Goal: Book appointment/travel/reservation

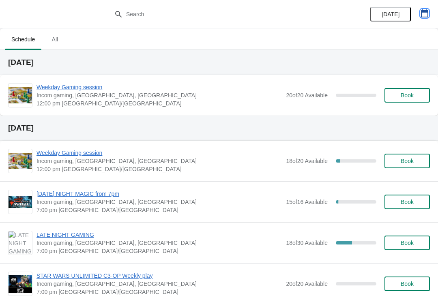
click at [427, 20] on button "button" at bounding box center [424, 13] width 15 height 15
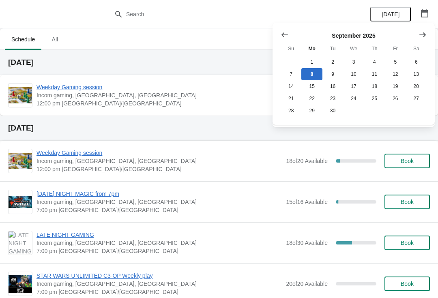
click at [425, 31] on icon "Show next month, October 2025" at bounding box center [422, 35] width 8 height 8
click at [363, 57] on button "1" at bounding box center [353, 62] width 21 height 12
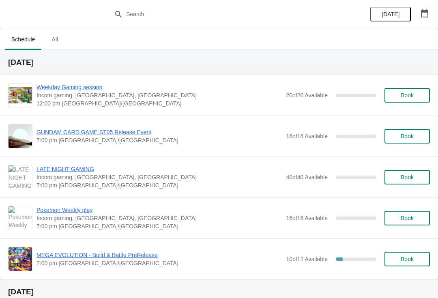
click at [404, 256] on span "Book" at bounding box center [406, 259] width 13 height 6
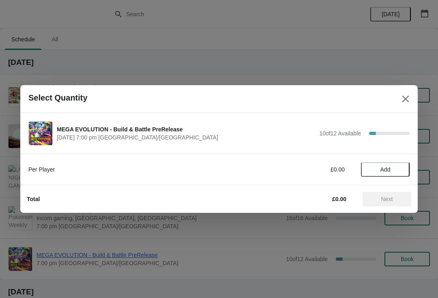
click at [387, 168] on span "Add" at bounding box center [385, 169] width 10 height 6
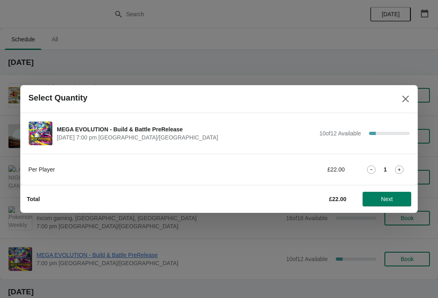
click at [402, 169] on icon at bounding box center [399, 169] width 9 height 9
click at [396, 169] on icon at bounding box center [399, 169] width 9 height 9
click at [375, 170] on icon at bounding box center [371, 169] width 9 height 9
click at [398, 200] on span "Next" at bounding box center [387, 199] width 36 height 6
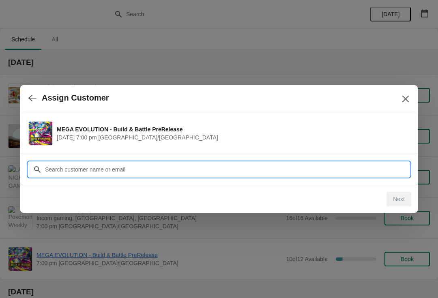
click at [137, 167] on input "Customer" at bounding box center [227, 169] width 365 height 15
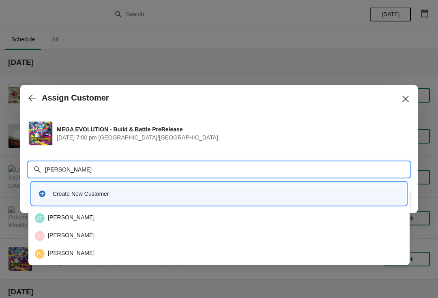
click at [38, 169] on icon at bounding box center [37, 169] width 8 height 8
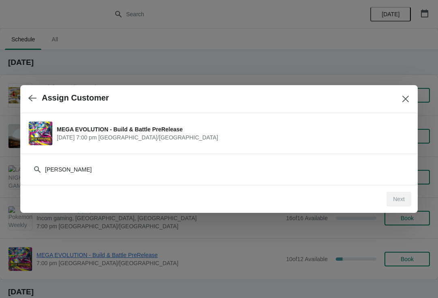
click at [36, 165] on icon at bounding box center [37, 169] width 8 height 8
click at [36, 164] on div "[PERSON_NAME]" at bounding box center [218, 169] width 381 height 15
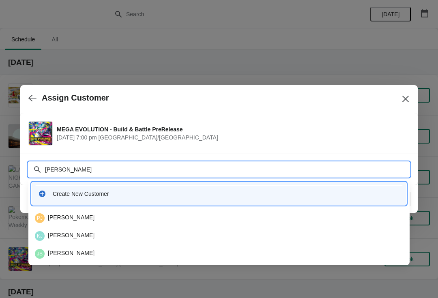
click at [64, 169] on input "[PERSON_NAME]" at bounding box center [227, 169] width 365 height 15
click at [103, 157] on div "Customer [PERSON_NAME]" at bounding box center [218, 165] width 381 height 23
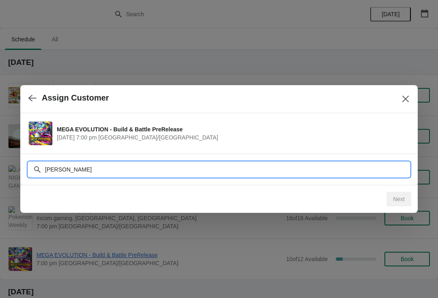
click at [110, 167] on input "[PERSON_NAME]" at bounding box center [227, 169] width 365 height 15
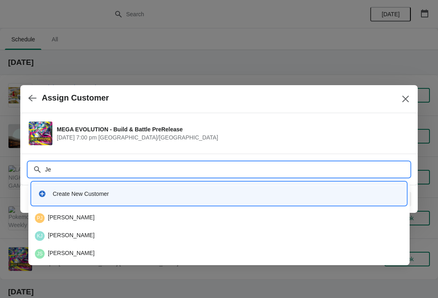
type input "J"
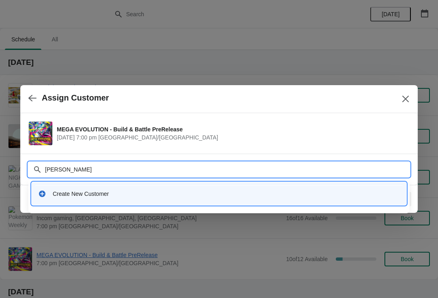
type input "[PERSON_NAME]"
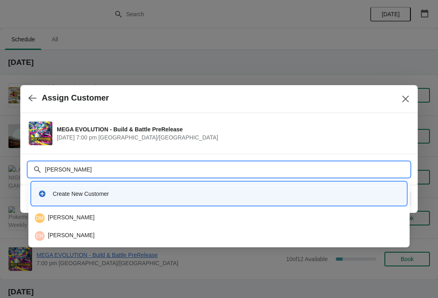
click at [59, 231] on div "EM [PERSON_NAME]" at bounding box center [219, 236] width 368 height 10
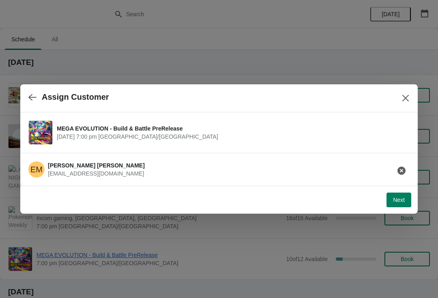
click at [402, 200] on span "Next" at bounding box center [399, 200] width 12 height 6
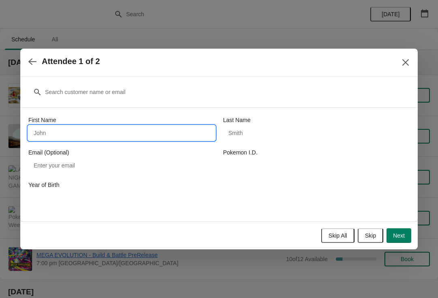
click at [123, 132] on input "First Name" at bounding box center [121, 133] width 186 height 15
type input "[PERSON_NAME]"
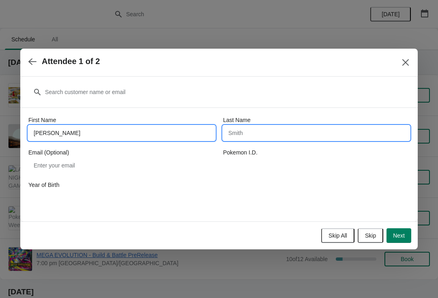
click at [282, 133] on input "Last Name" at bounding box center [316, 133] width 186 height 15
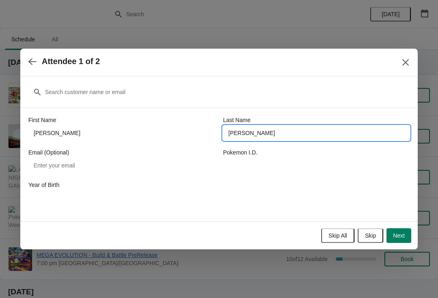
type input "[PERSON_NAME]"
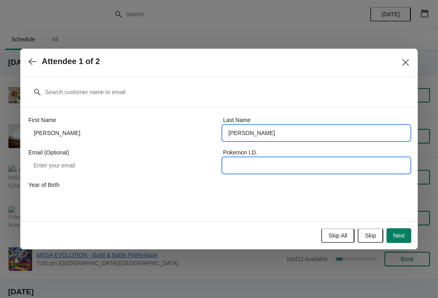
click at [293, 168] on input "Pokemon I.D." at bounding box center [316, 165] width 186 height 15
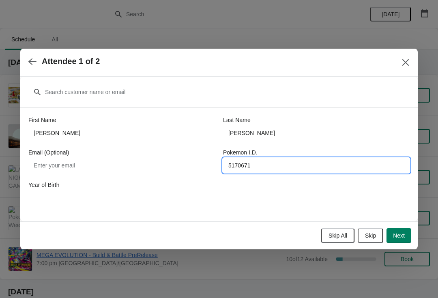
type input "5170671"
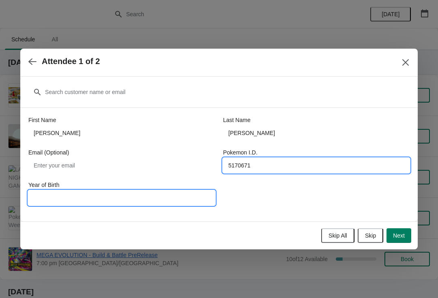
click at [177, 200] on input "Year of Birth" at bounding box center [121, 197] width 186 height 15
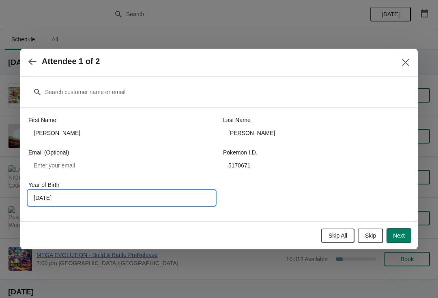
click at [51, 197] on input "[DATE]" at bounding box center [121, 197] width 186 height 15
type input "2004"
click at [398, 234] on span "Next" at bounding box center [399, 235] width 12 height 6
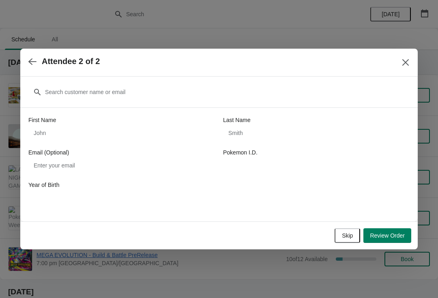
click at [121, 122] on div "First Name" at bounding box center [121, 120] width 186 height 8
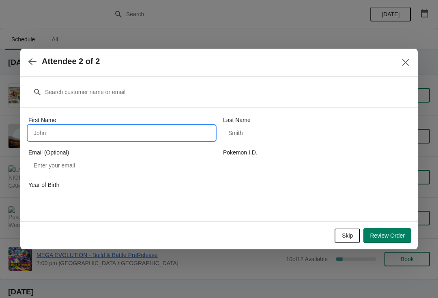
click at [102, 139] on input "First Name" at bounding box center [121, 133] width 186 height 15
click at [30, 54] on button "button" at bounding box center [32, 61] width 15 height 16
type input "[PERSON_NAME]"
type input "5170671"
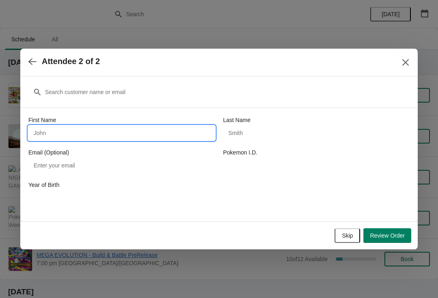
type input "2004"
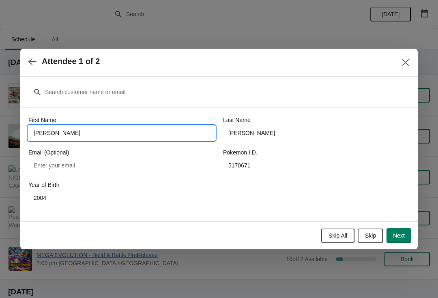
click at [160, 133] on input "[PERSON_NAME]" at bounding box center [121, 133] width 186 height 15
type input "J"
type input "[PERSON_NAME]"
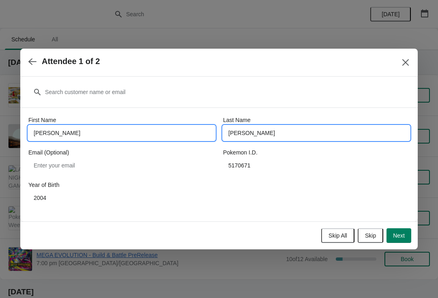
click at [275, 133] on input "[PERSON_NAME]" at bounding box center [316, 133] width 186 height 15
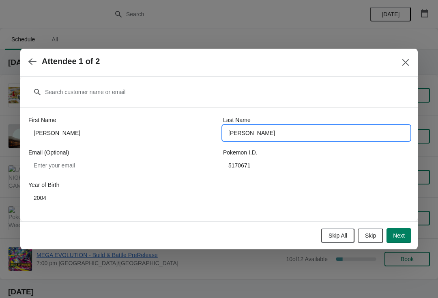
type input "[PERSON_NAME]"
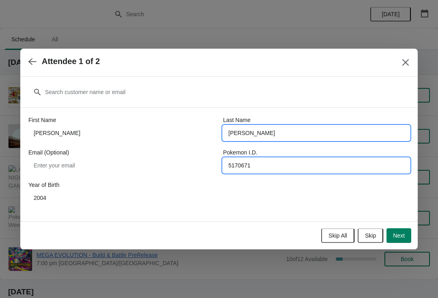
click at [273, 164] on input "5170671" at bounding box center [316, 165] width 186 height 15
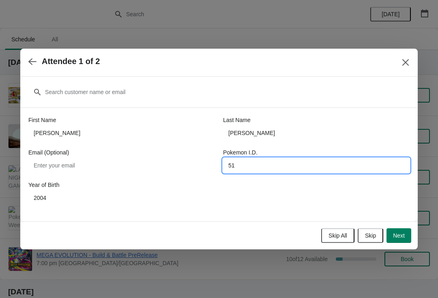
type input "5"
type input "5170479"
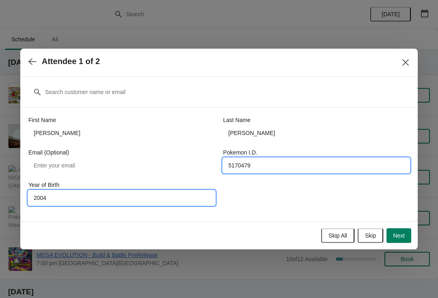
click at [139, 204] on input "2004" at bounding box center [121, 197] width 186 height 15
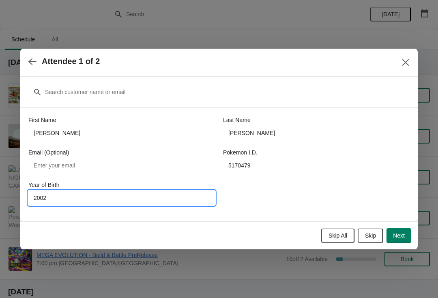
type input "2002"
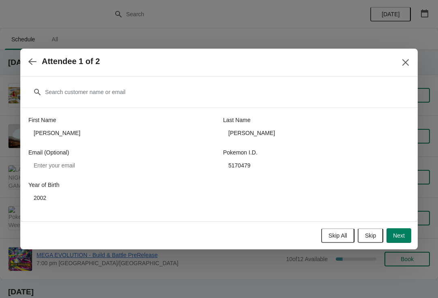
click at [403, 229] on button "Next" at bounding box center [398, 235] width 25 height 15
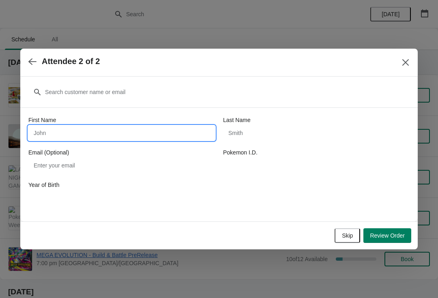
click at [135, 133] on input "First Name" at bounding box center [121, 133] width 186 height 15
type input "[PERSON_NAME]"
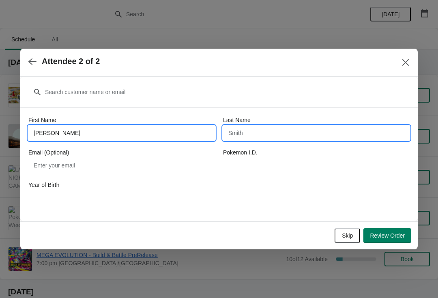
click at [282, 135] on input "Last Name" at bounding box center [316, 133] width 186 height 15
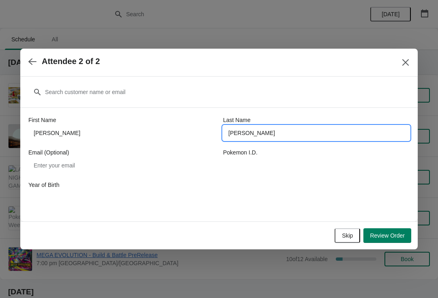
type input "[PERSON_NAME]"
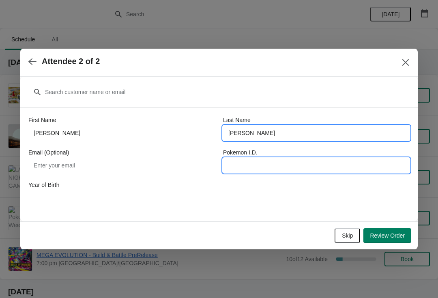
click at [285, 163] on input "Pokemon I.D." at bounding box center [316, 165] width 186 height 15
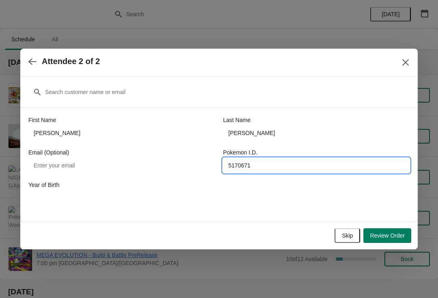
type input "5170671"
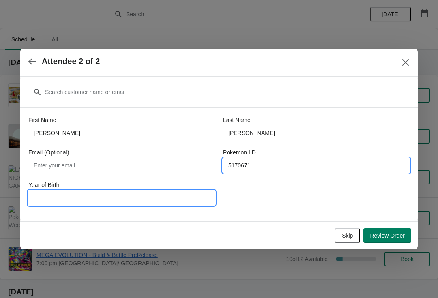
click at [147, 204] on input "Year of Birth" at bounding box center [121, 197] width 186 height 15
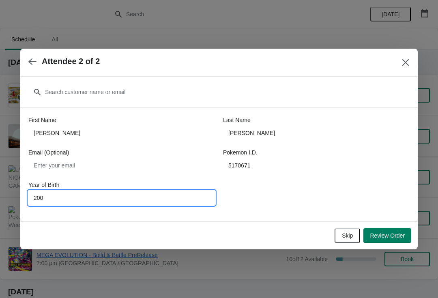
type input "2004"
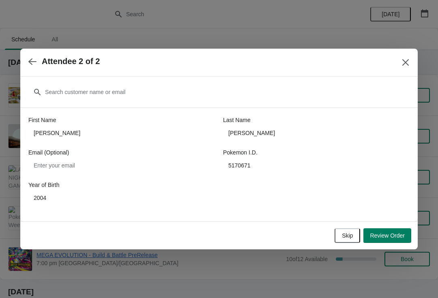
click at [395, 235] on span "Review Order" at bounding box center [387, 235] width 35 height 6
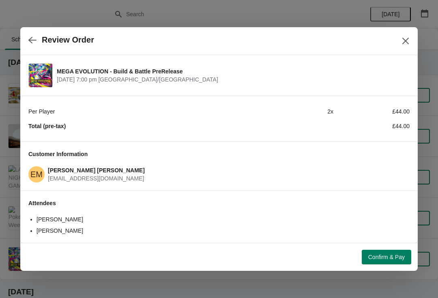
click at [394, 254] on span "Confirm & Pay" at bounding box center [386, 257] width 36 height 6
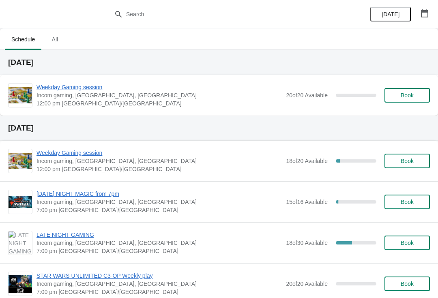
click at [423, 13] on icon "button" at bounding box center [424, 13] width 8 height 8
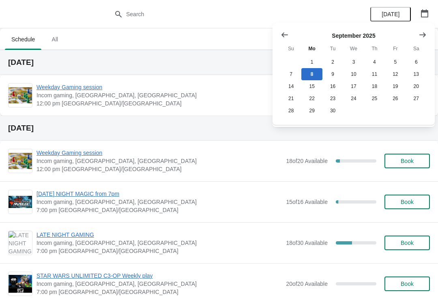
click at [426, 35] on icon "Show next month, October 2025" at bounding box center [422, 35] width 8 height 8
click at [355, 64] on button "1" at bounding box center [353, 62] width 21 height 12
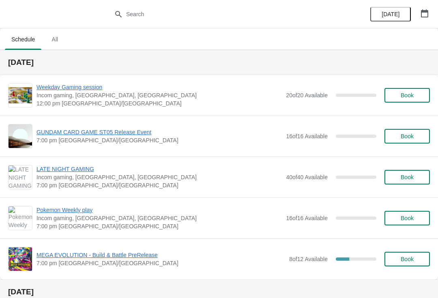
click at [413, 263] on button "Book" at bounding box center [406, 259] width 45 height 15
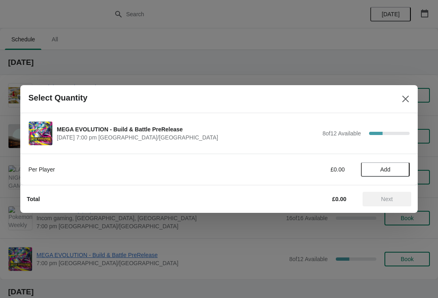
click at [386, 160] on div "Per Player £0.00 Add" at bounding box center [218, 165] width 381 height 23
click at [381, 166] on span "Add" at bounding box center [385, 169] width 10 height 6
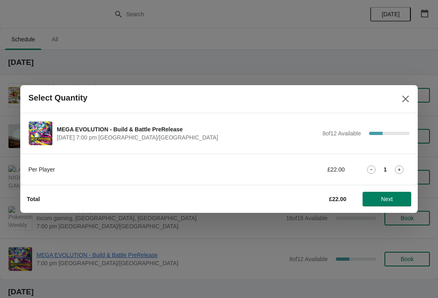
click at [395, 166] on icon at bounding box center [399, 169] width 9 height 9
click at [384, 198] on span "Next" at bounding box center [387, 199] width 12 height 6
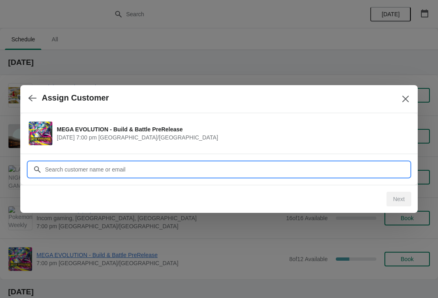
click at [266, 172] on input "Customer" at bounding box center [227, 169] width 365 height 15
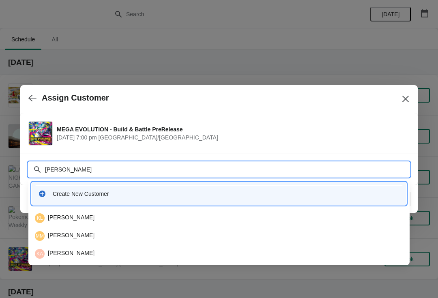
type input "Dodds"
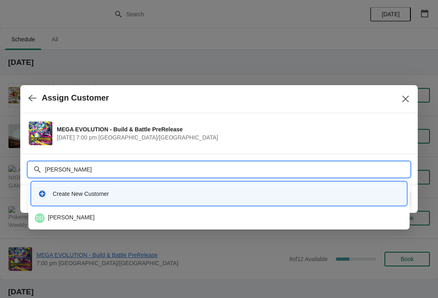
click at [55, 213] on div "DD Drew Dodds" at bounding box center [219, 218] width 374 height 16
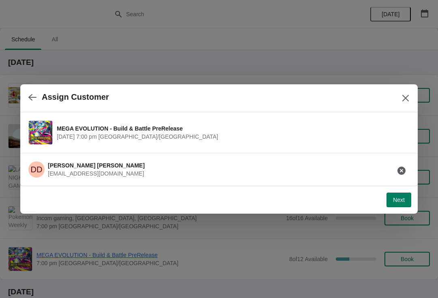
click at [408, 207] on button "Next" at bounding box center [398, 200] width 25 height 15
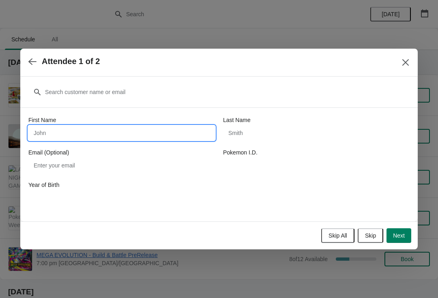
click at [71, 131] on input "First Name" at bounding box center [121, 133] width 186 height 15
type input "Drew"
click at [285, 124] on div "Last Name" at bounding box center [316, 128] width 186 height 24
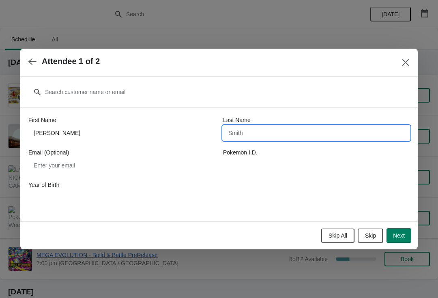
click at [283, 131] on input "Last Name" at bounding box center [316, 133] width 186 height 15
type input "Dodds"
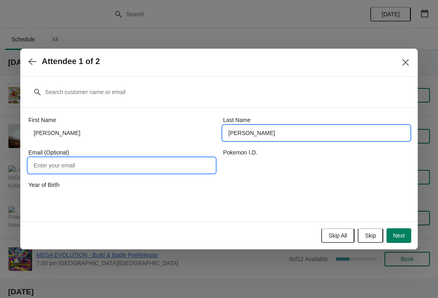
click at [40, 166] on input "Email (Optional)" at bounding box center [121, 165] width 186 height 15
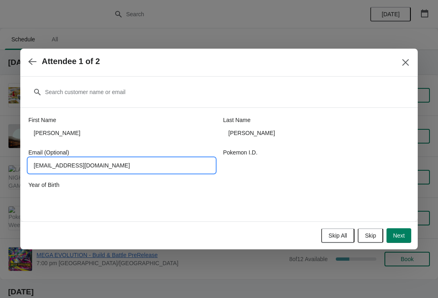
type input "Djdodds99@gmail.com"
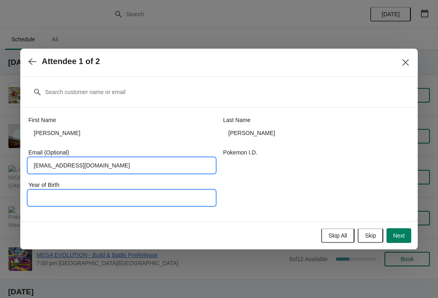
click at [112, 203] on input "Year of Birth" at bounding box center [121, 197] width 186 height 15
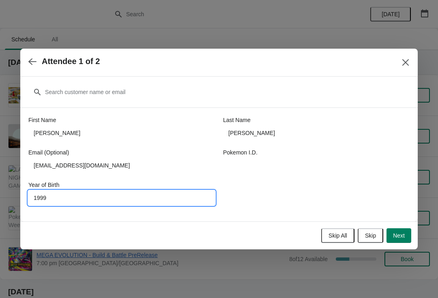
type input "1999"
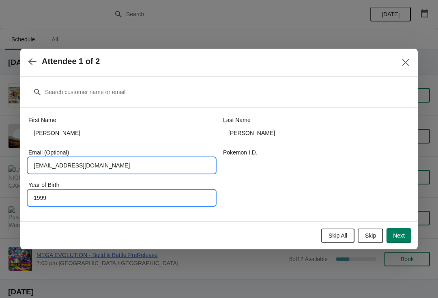
click at [168, 170] on input "Djdodds99@gmail.com" at bounding box center [121, 165] width 186 height 15
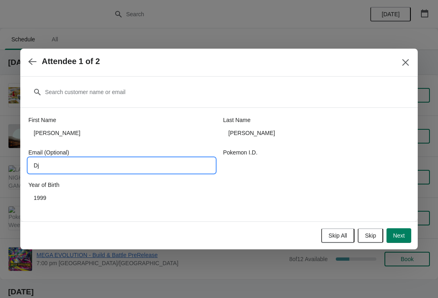
type input "D"
click at [400, 233] on span "Next" at bounding box center [399, 235] width 12 height 6
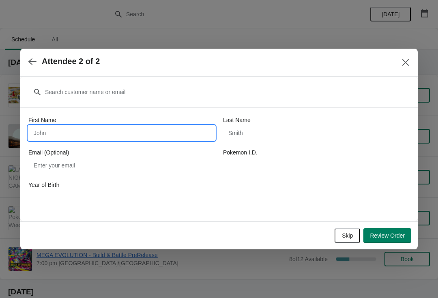
click at [143, 131] on input "First Name" at bounding box center [121, 133] width 186 height 15
type input "c"
type input "Cait"
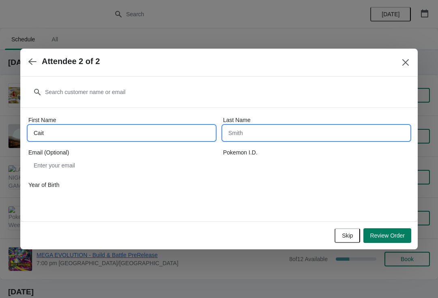
click at [300, 126] on input "Last Name" at bounding box center [316, 133] width 186 height 15
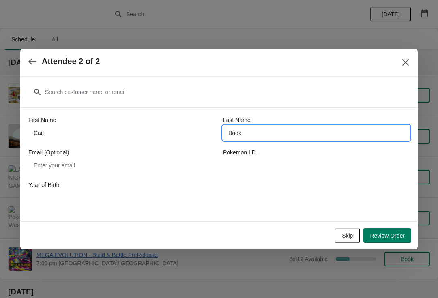
type input "Book"
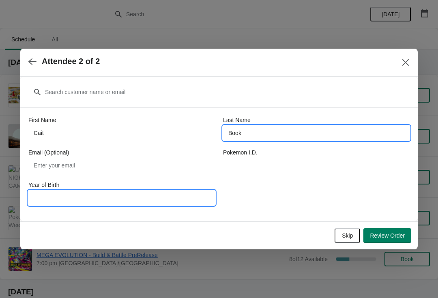
click at [148, 192] on input "Year of Birth" at bounding box center [121, 197] width 186 height 15
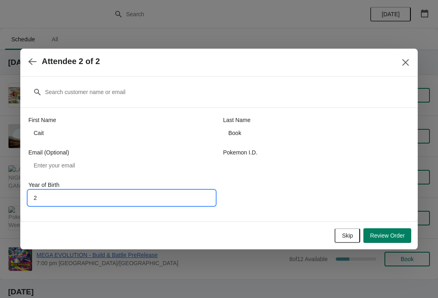
type input "22"
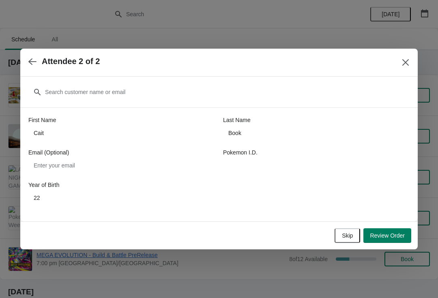
click at [394, 233] on span "Review Order" at bounding box center [387, 235] width 35 height 6
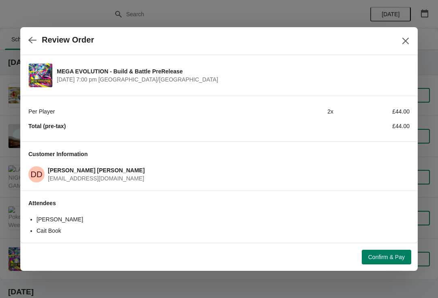
click at [388, 257] on span "Confirm & Pay" at bounding box center [386, 257] width 36 height 6
